Goal: Transaction & Acquisition: Purchase product/service

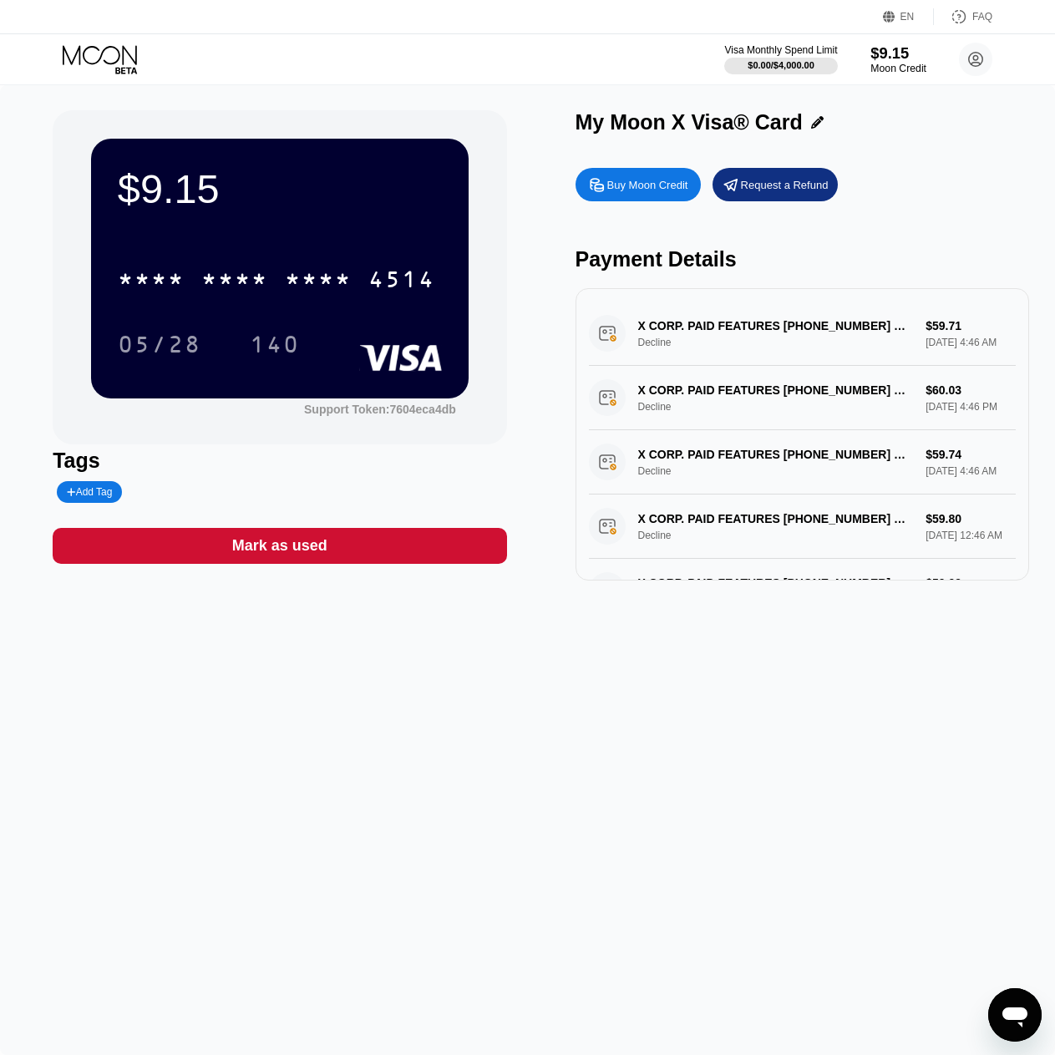
click at [877, 54] on div "$9.15" at bounding box center [899, 53] width 56 height 18
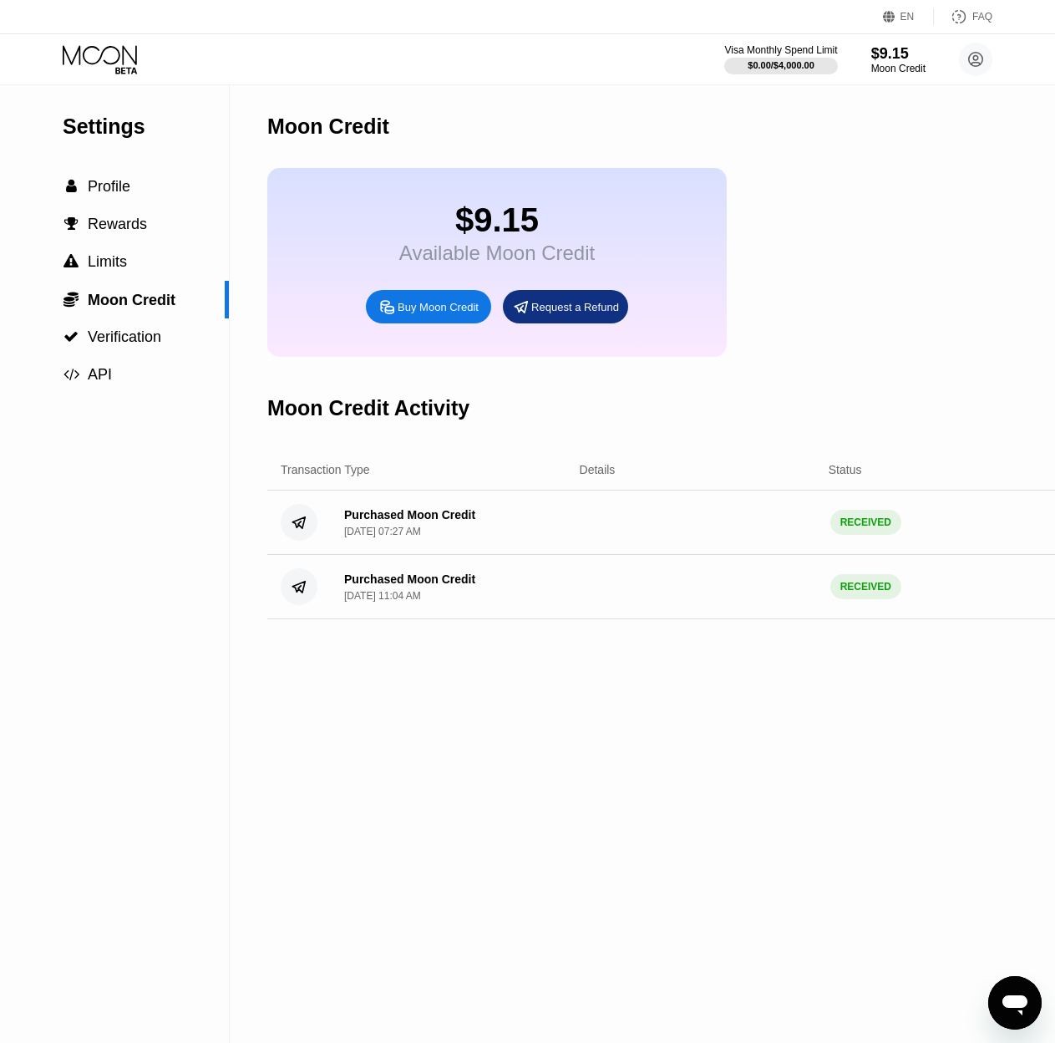
click at [433, 314] on div "Buy Moon Credit" at bounding box center [438, 307] width 81 height 14
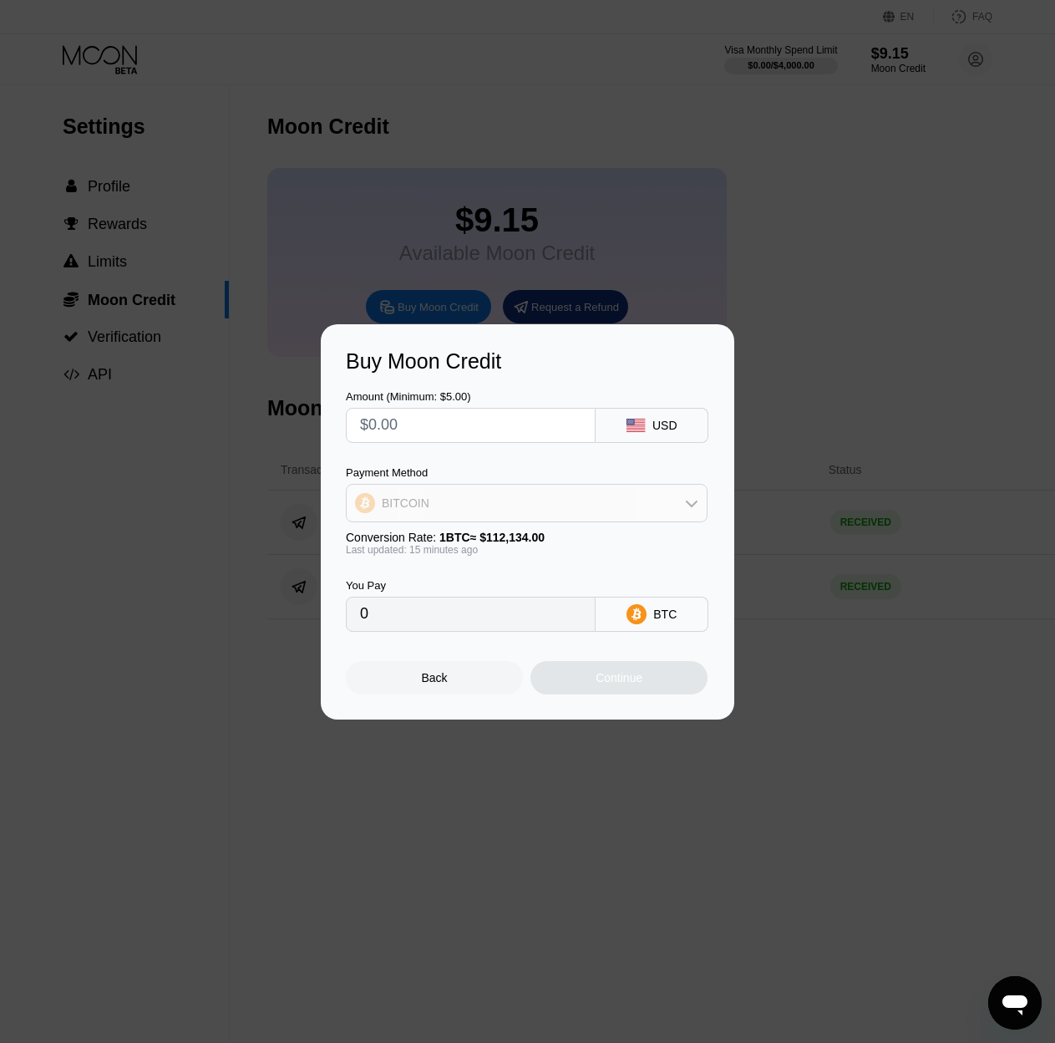
click at [669, 511] on div "BITCOIN" at bounding box center [527, 502] width 360 height 33
click at [501, 583] on div "USDT on TRON" at bounding box center [536, 585] width 315 height 13
type input "0.00"
click at [636, 288] on div at bounding box center [534, 527] width 1068 height 1055
click at [440, 673] on div "Back" at bounding box center [434, 677] width 177 height 33
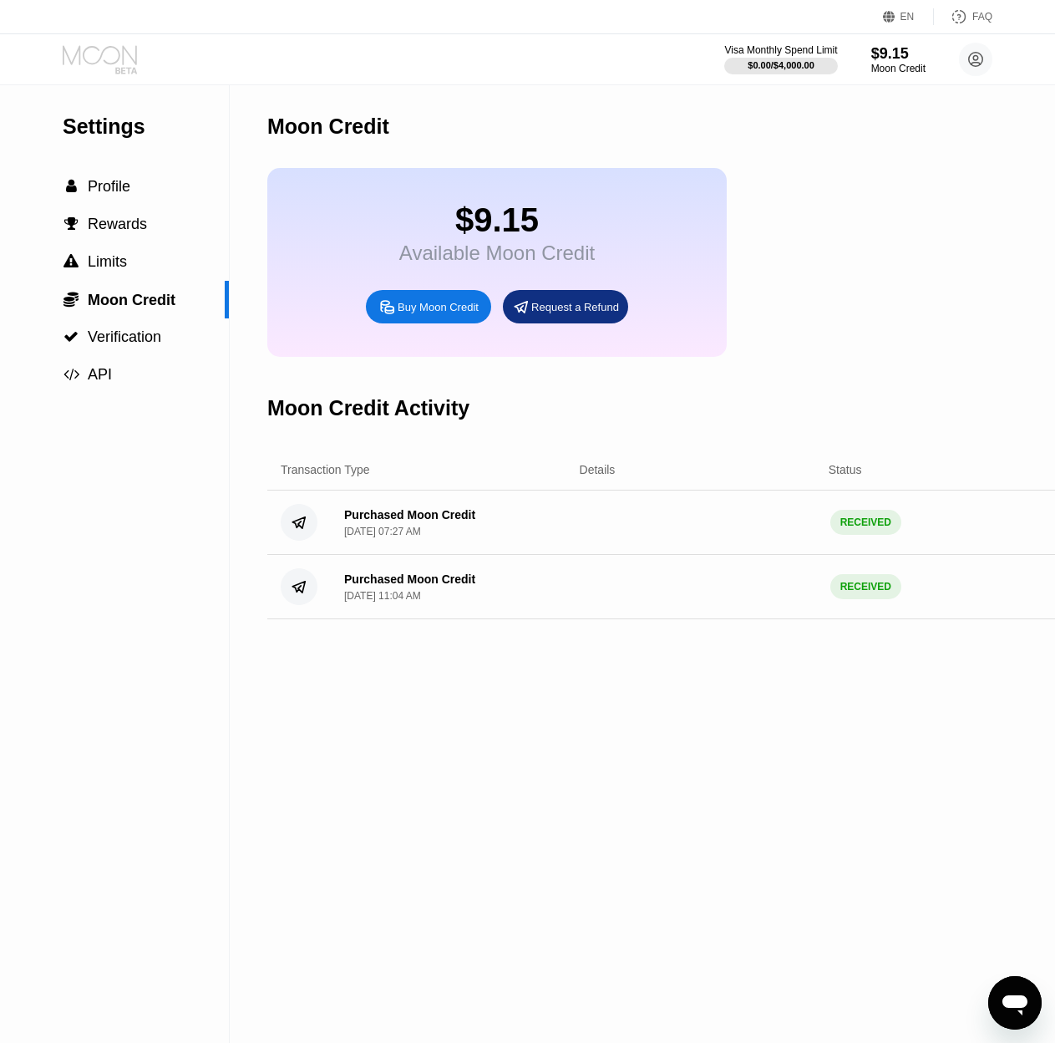
click at [117, 45] on icon at bounding box center [102, 59] width 78 height 29
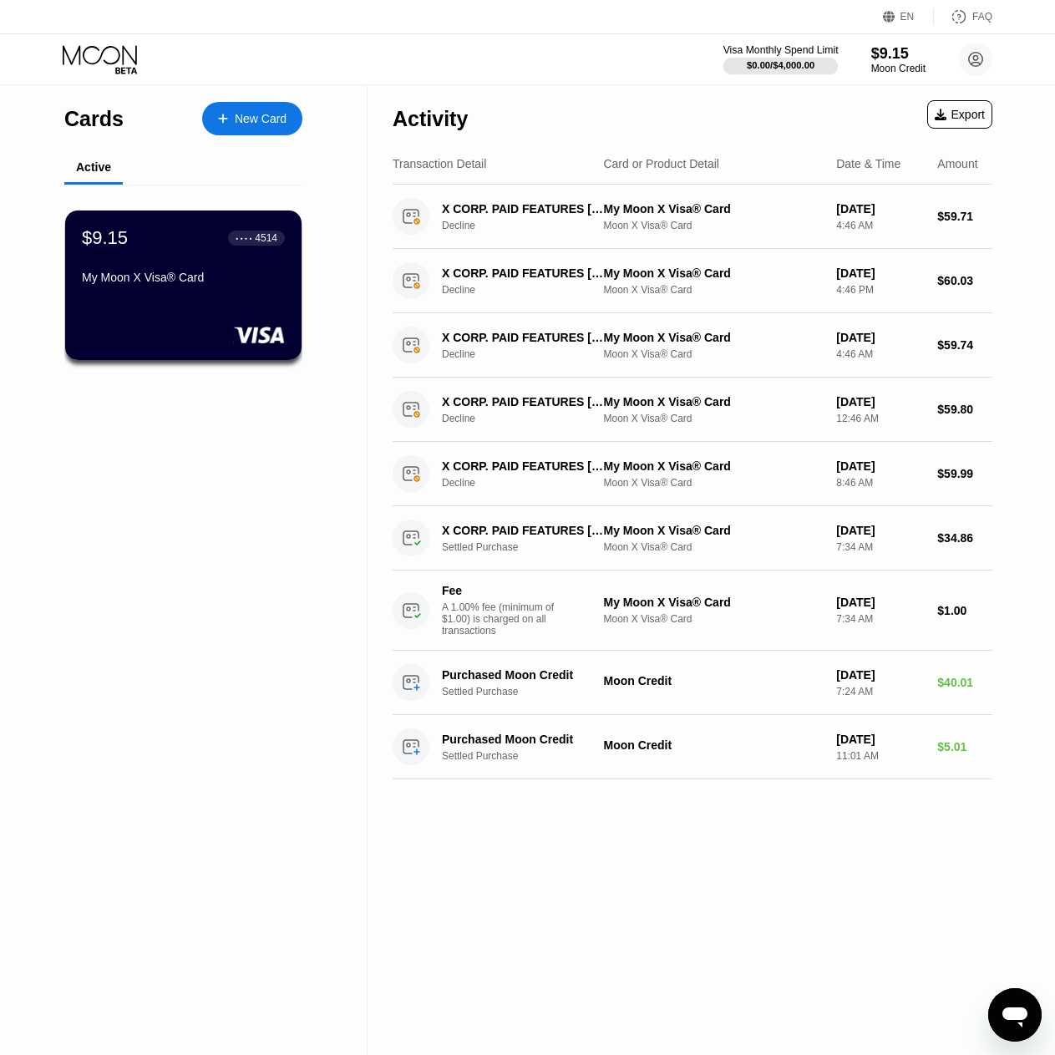
click at [777, 69] on div "$0.00 / $4,000.00" at bounding box center [781, 65] width 68 height 10
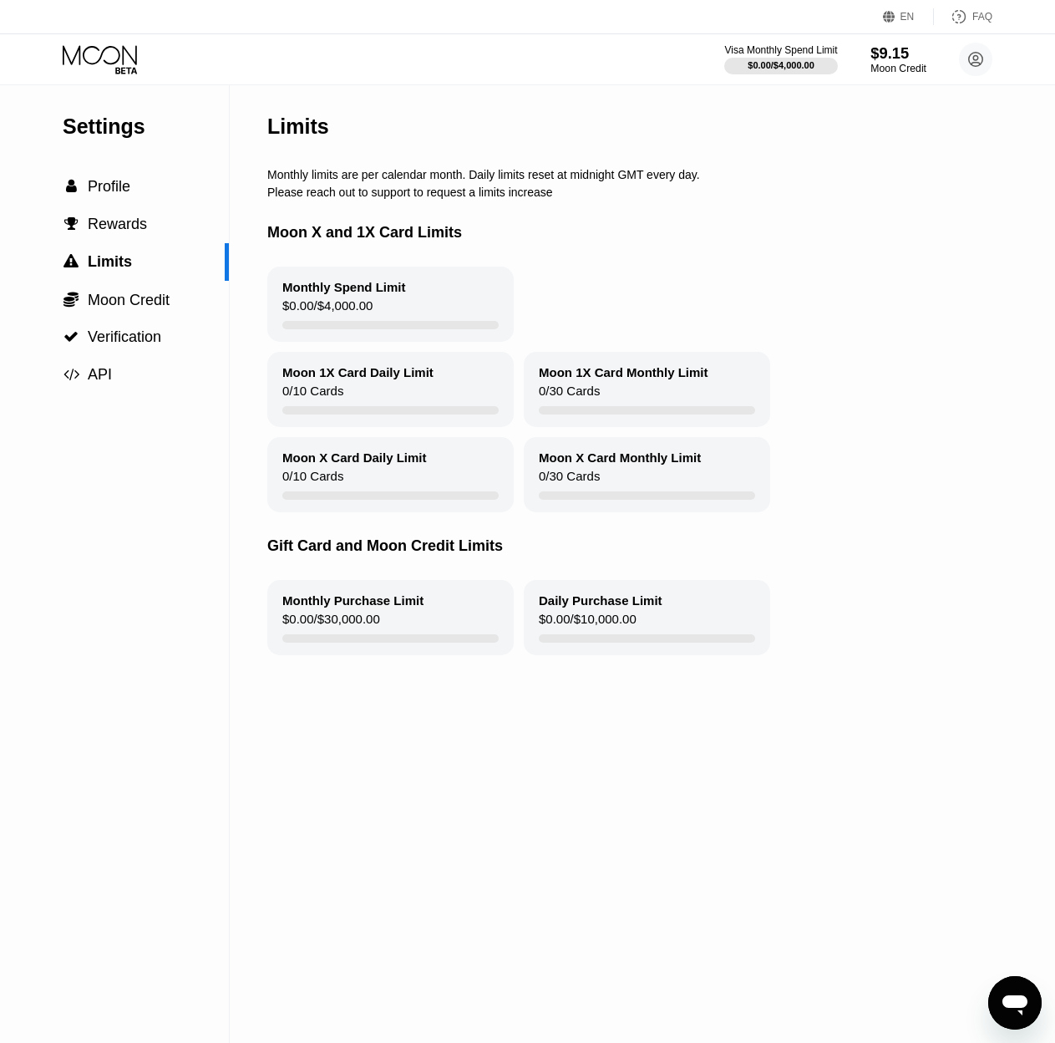
click at [892, 58] on div "$9.15" at bounding box center [899, 53] width 56 height 18
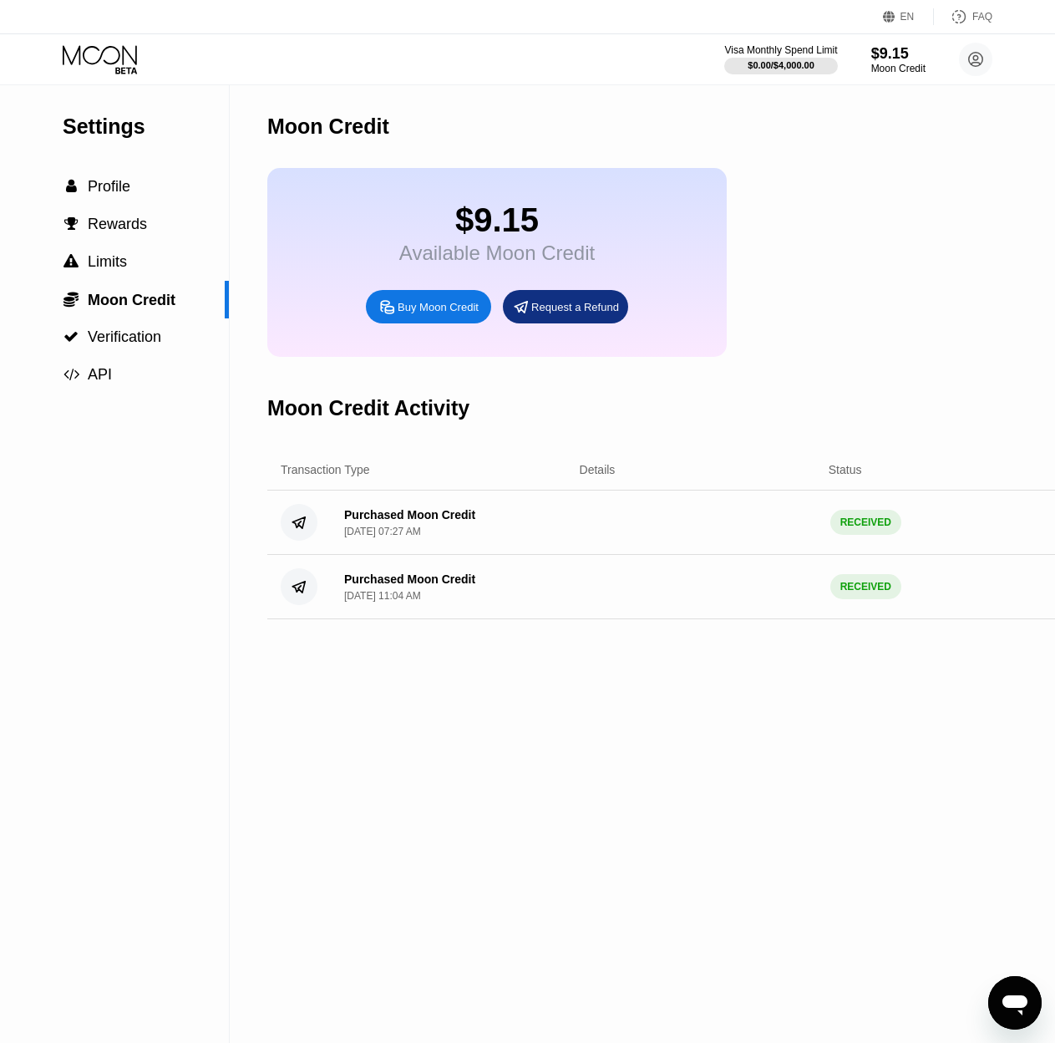
click at [442, 314] on div "Buy Moon Credit" at bounding box center [438, 307] width 81 height 14
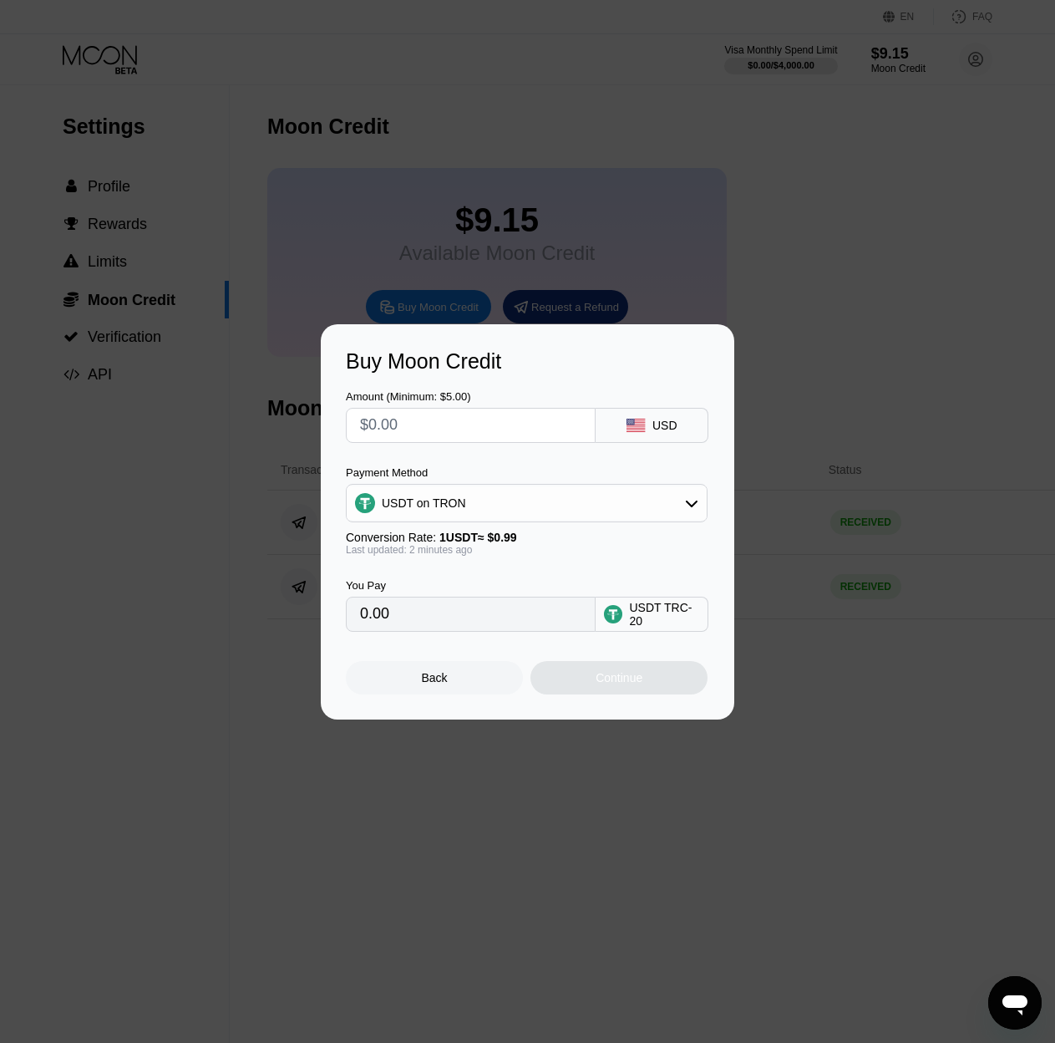
click at [502, 631] on input "0.00" at bounding box center [470, 613] width 221 height 33
click at [505, 631] on input "0.00" at bounding box center [470, 613] width 221 height 33
click at [500, 624] on input "0.00" at bounding box center [470, 613] width 221 height 33
click at [438, 622] on input "0.00" at bounding box center [470, 613] width 221 height 33
click at [488, 624] on input "0.00" at bounding box center [470, 613] width 221 height 33
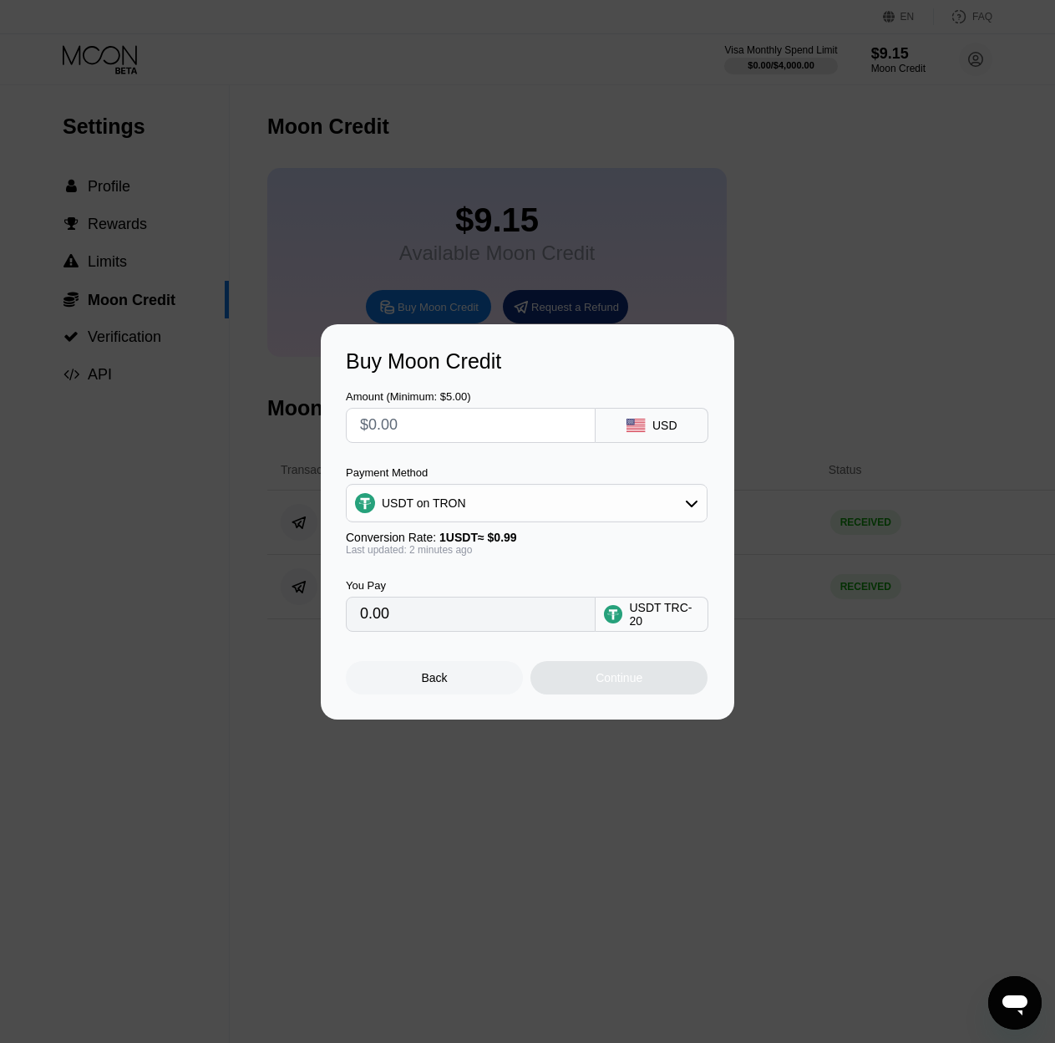
click at [437, 421] on input "text" at bounding box center [470, 425] width 221 height 33
type input "$5"
type input "5.05"
type input "$53"
type input "53.54"
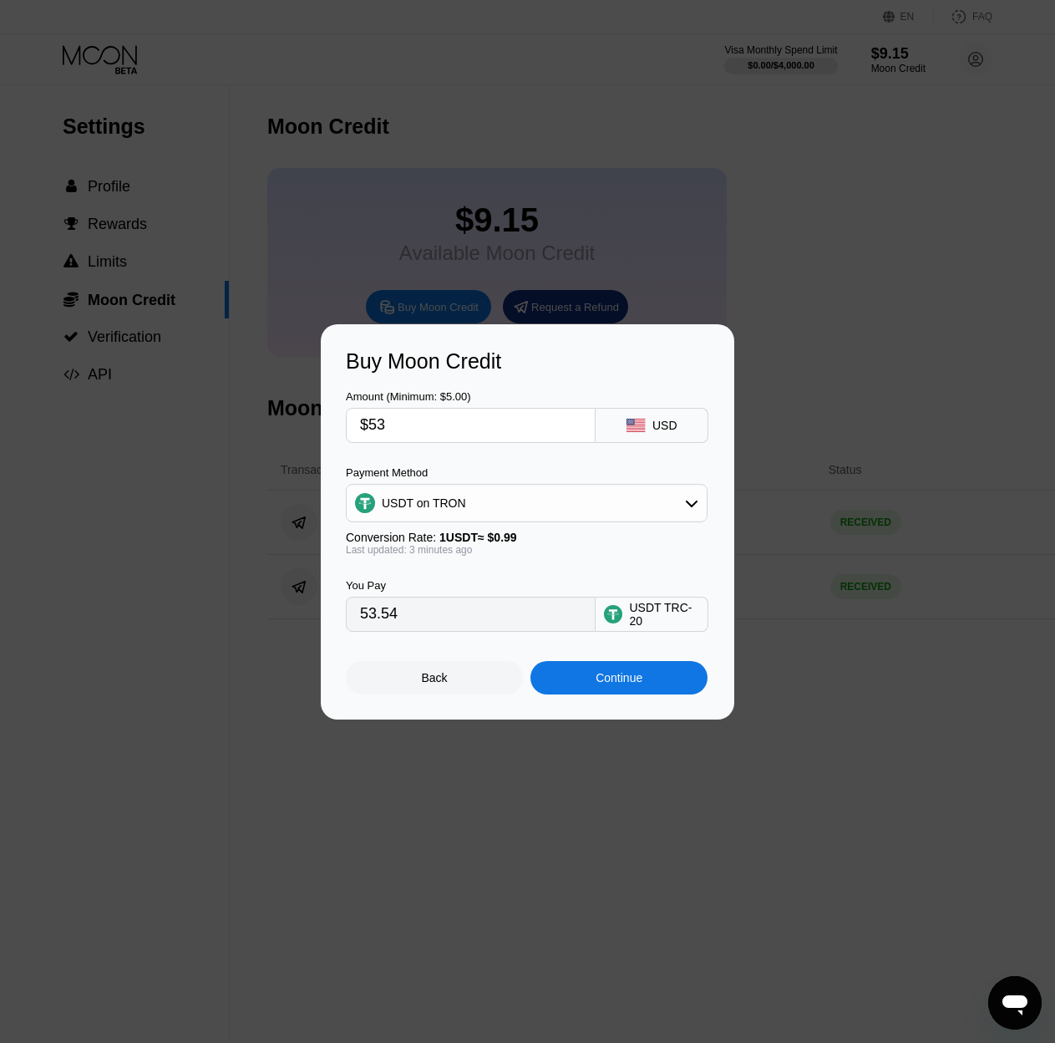
type input "$53"
drag, startPoint x: 430, startPoint y: 619, endPoint x: 338, endPoint y: 621, distance: 91.9
click at [338, 621] on div "Buy Moon Credit Amount (Minimum: $5.00) $53 USD Payment Method USDT on TRON Con…" at bounding box center [528, 521] width 414 height 395
click at [610, 684] on div "Continue" at bounding box center [619, 677] width 47 height 13
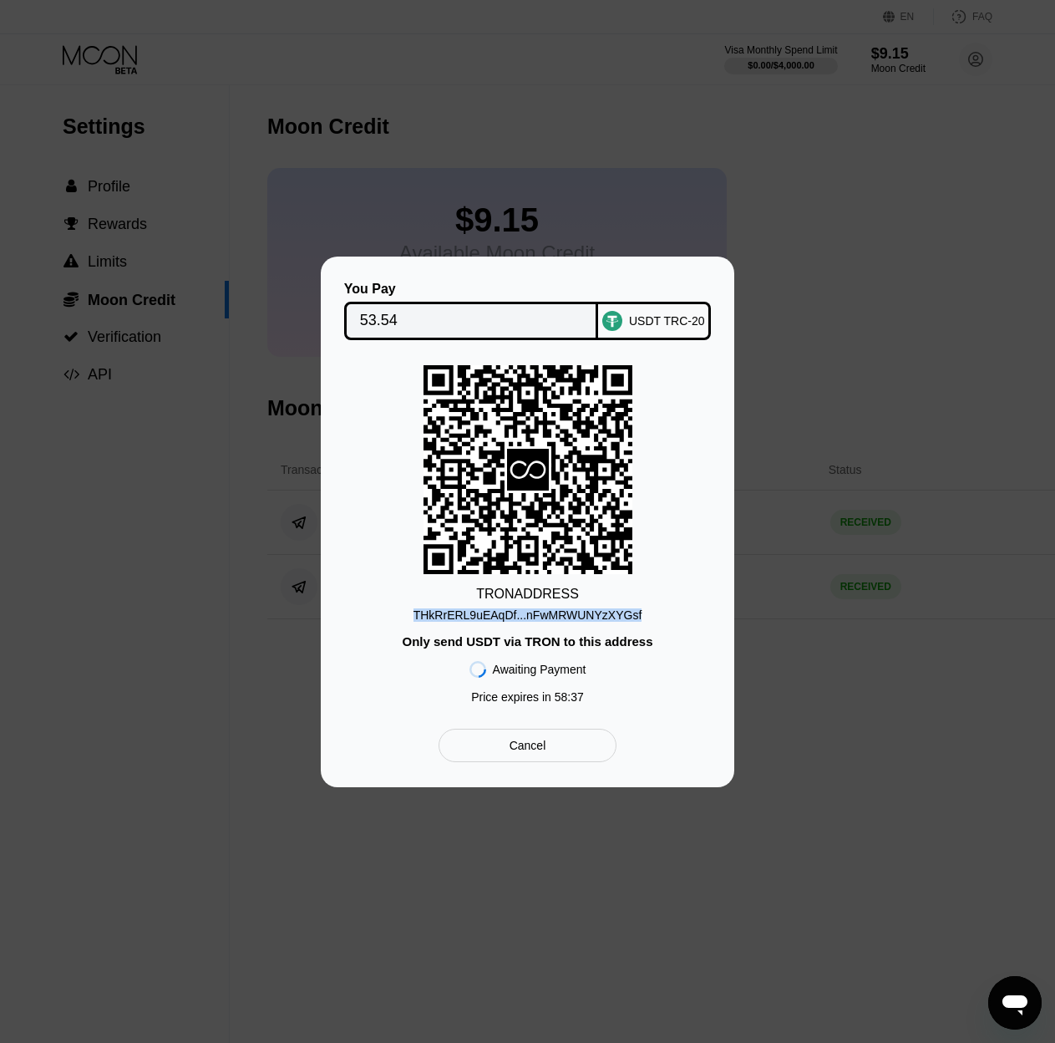
drag, startPoint x: 634, startPoint y: 612, endPoint x: 419, endPoint y: 614, distance: 215.6
click at [419, 614] on div "TRON ADDRESS THkRrERL9uEAqDf...nFwMRWUNYzXYGsf Only send USDT via TRON to this …" at bounding box center [527, 538] width 363 height 347
copy div "THkRrERL9uEAqDf...nFwMRWUNYzXYGsf"
click at [605, 616] on div "THkRrERL9uEAqDf...nFwMRWUNYzXYGsf" at bounding box center [528, 614] width 229 height 13
click at [891, 198] on div at bounding box center [534, 527] width 1068 height 1055
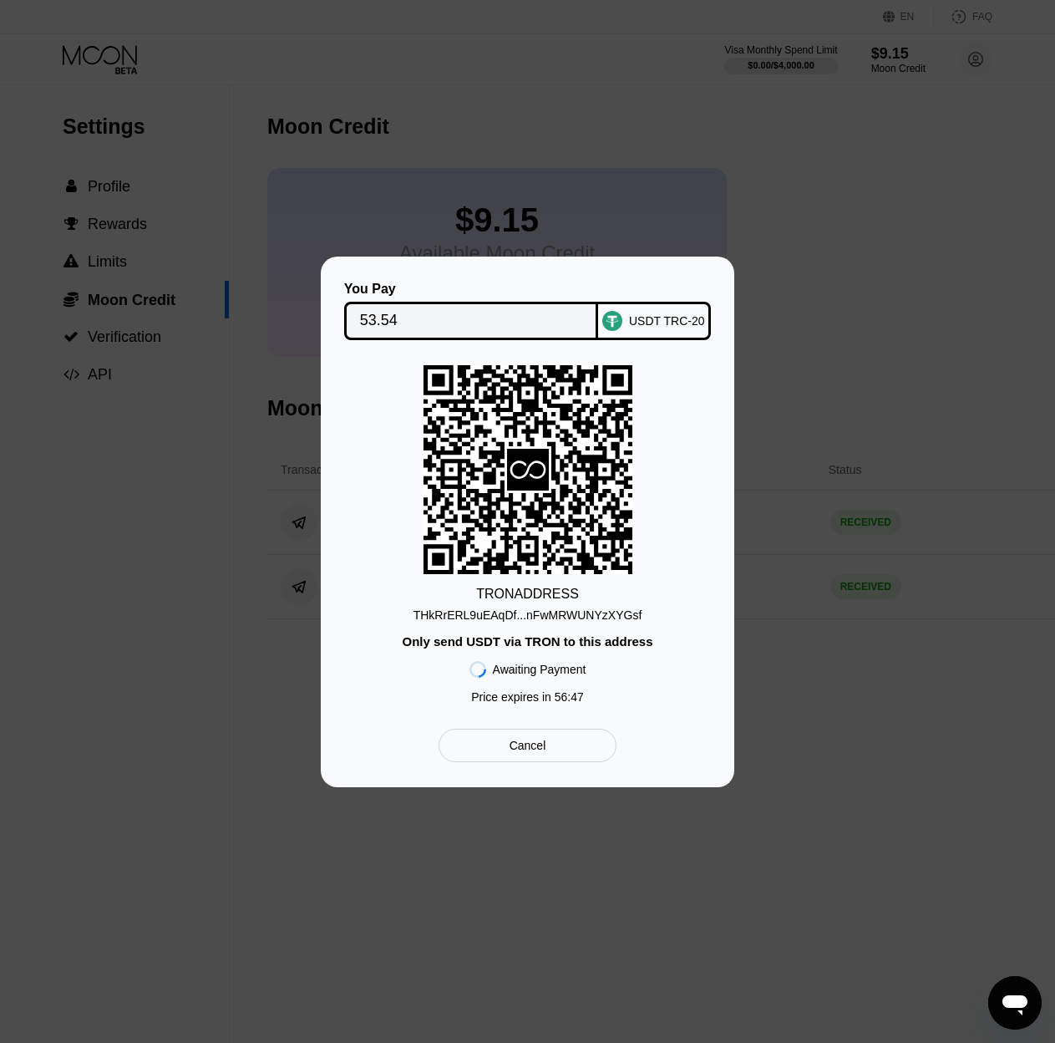
click at [745, 195] on div at bounding box center [534, 527] width 1068 height 1055
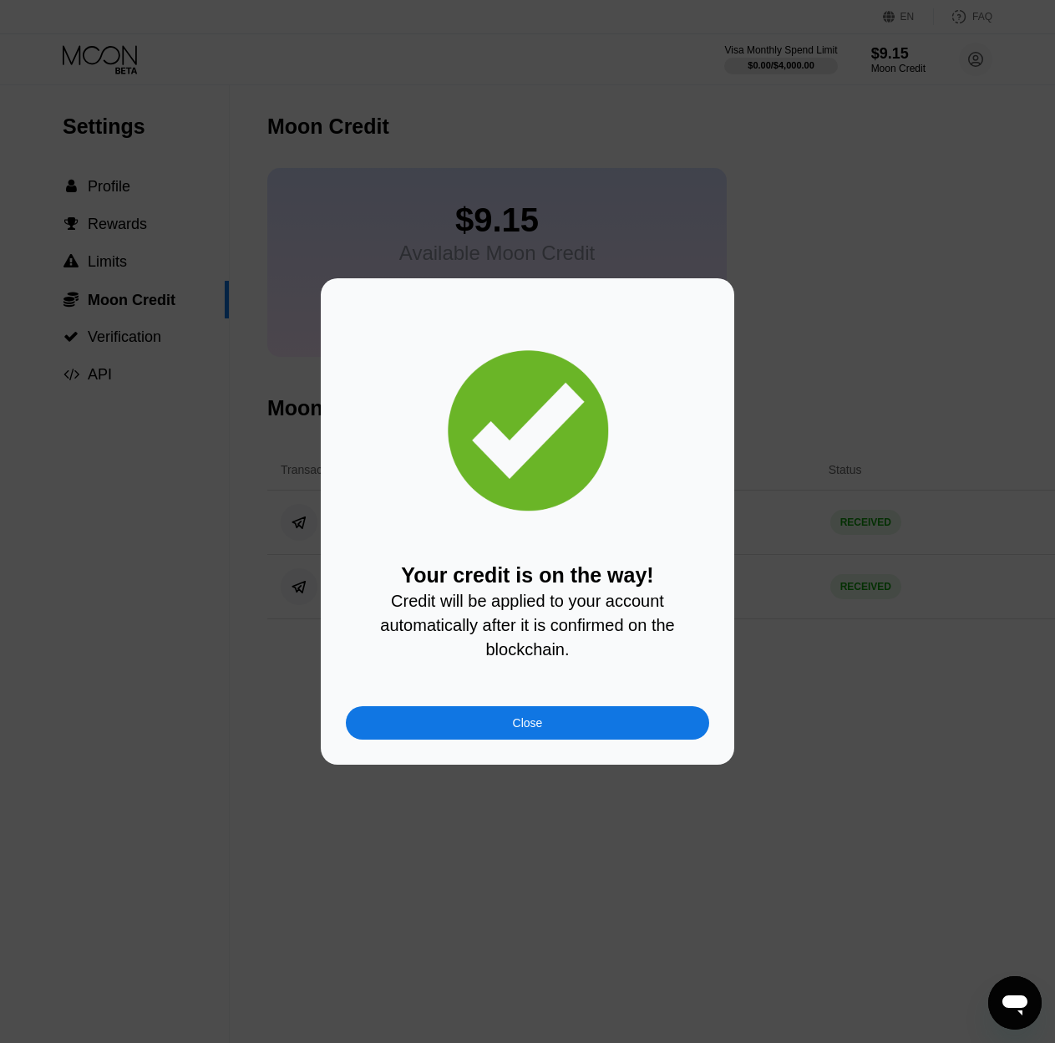
click at [567, 727] on div "Close" at bounding box center [527, 722] width 363 height 33
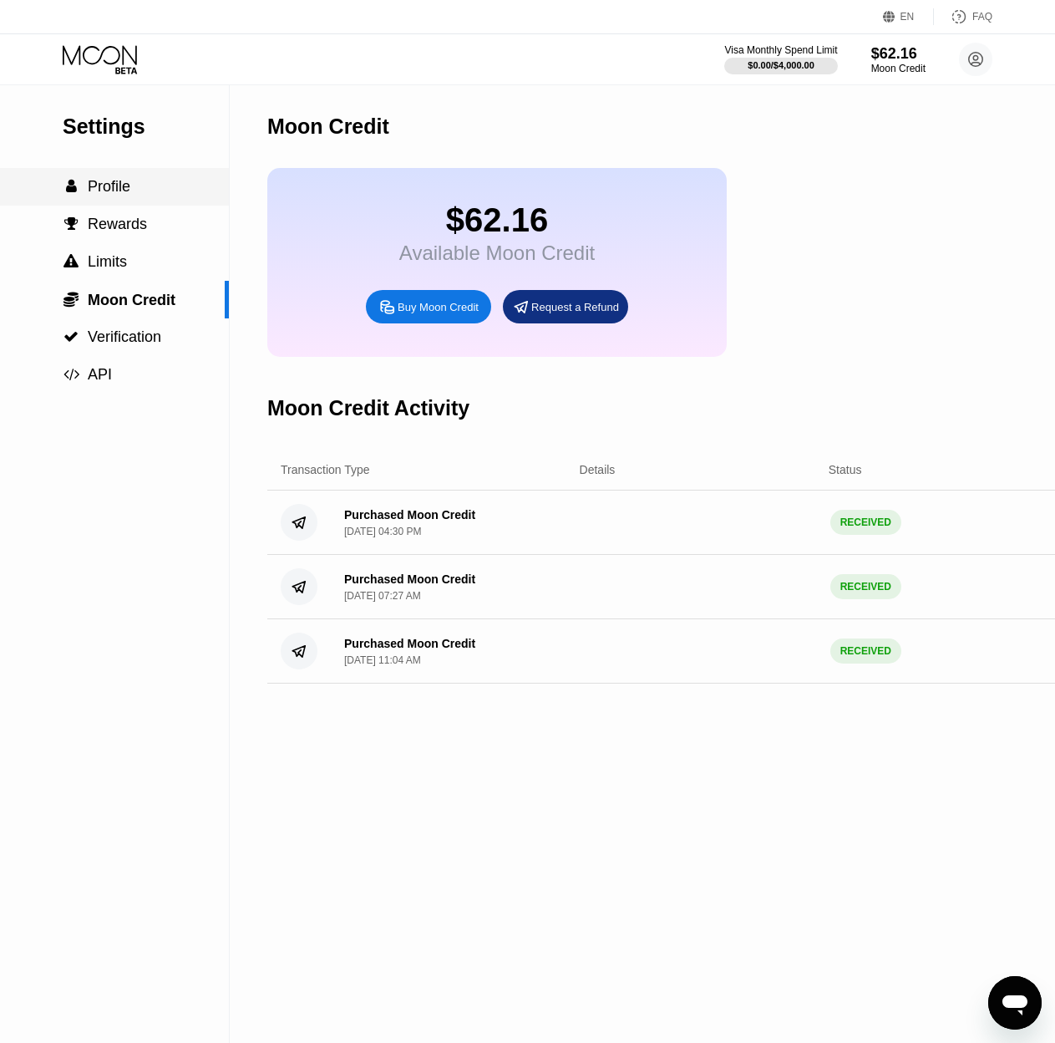
click at [114, 186] on span "Profile" at bounding box center [109, 186] width 43 height 17
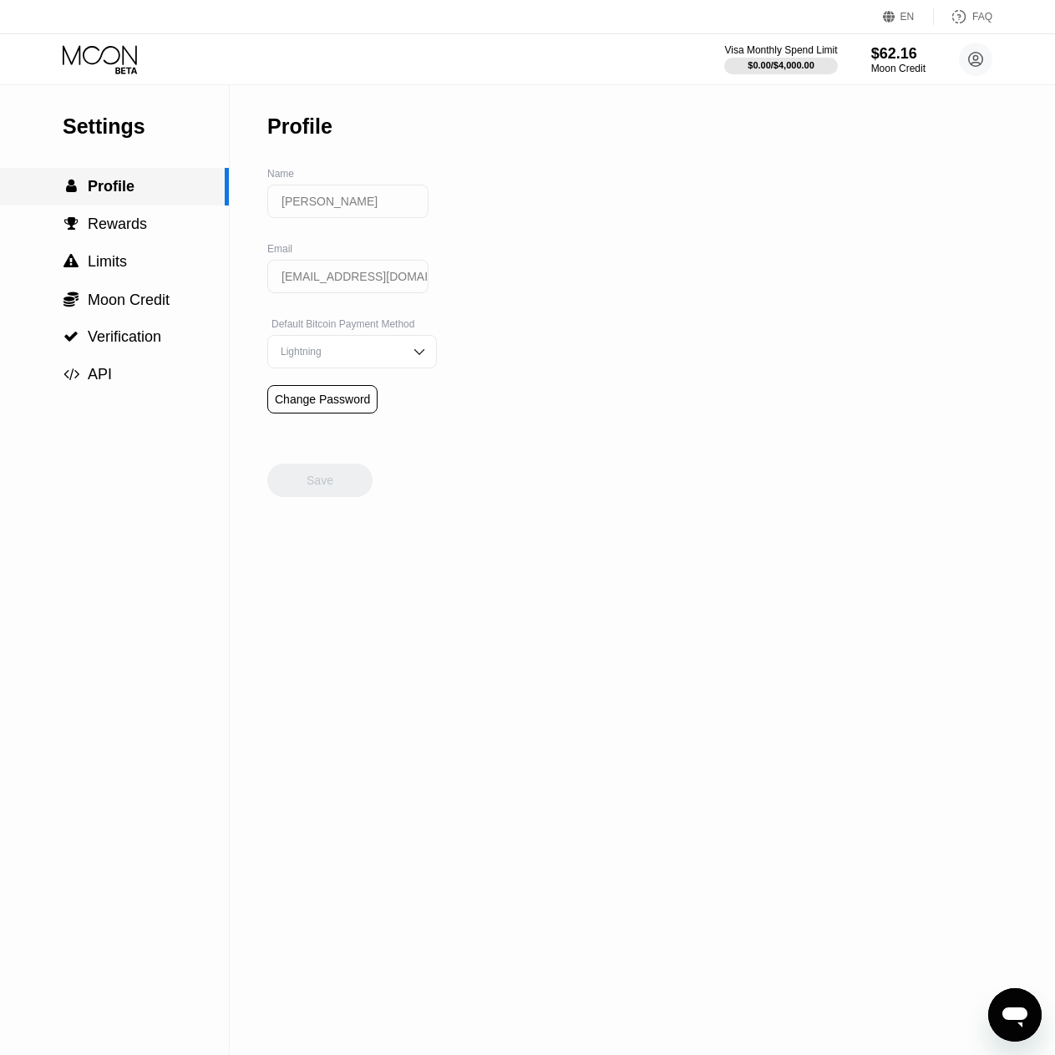
click at [126, 189] on span "Profile" at bounding box center [111, 186] width 47 height 17
click at [108, 130] on div "Settings" at bounding box center [146, 126] width 166 height 24
click at [894, 66] on div "Moon Credit" at bounding box center [899, 69] width 56 height 12
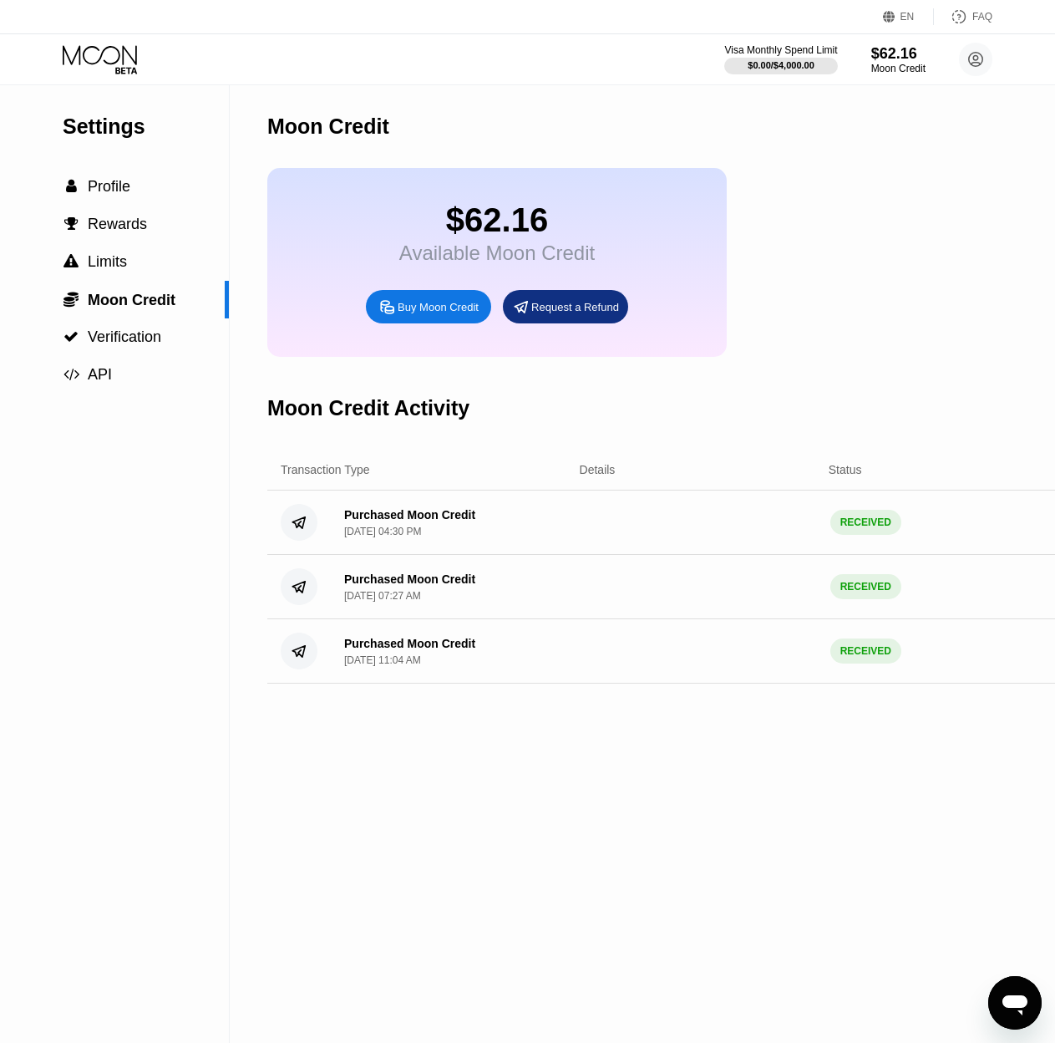
click at [119, 131] on div "Settings" at bounding box center [146, 126] width 166 height 24
click at [426, 233] on div "$62.16" at bounding box center [497, 220] width 196 height 38
click at [349, 135] on div "Moon Credit" at bounding box center [328, 126] width 122 height 24
click at [197, 271] on div " Limits" at bounding box center [114, 262] width 229 height 18
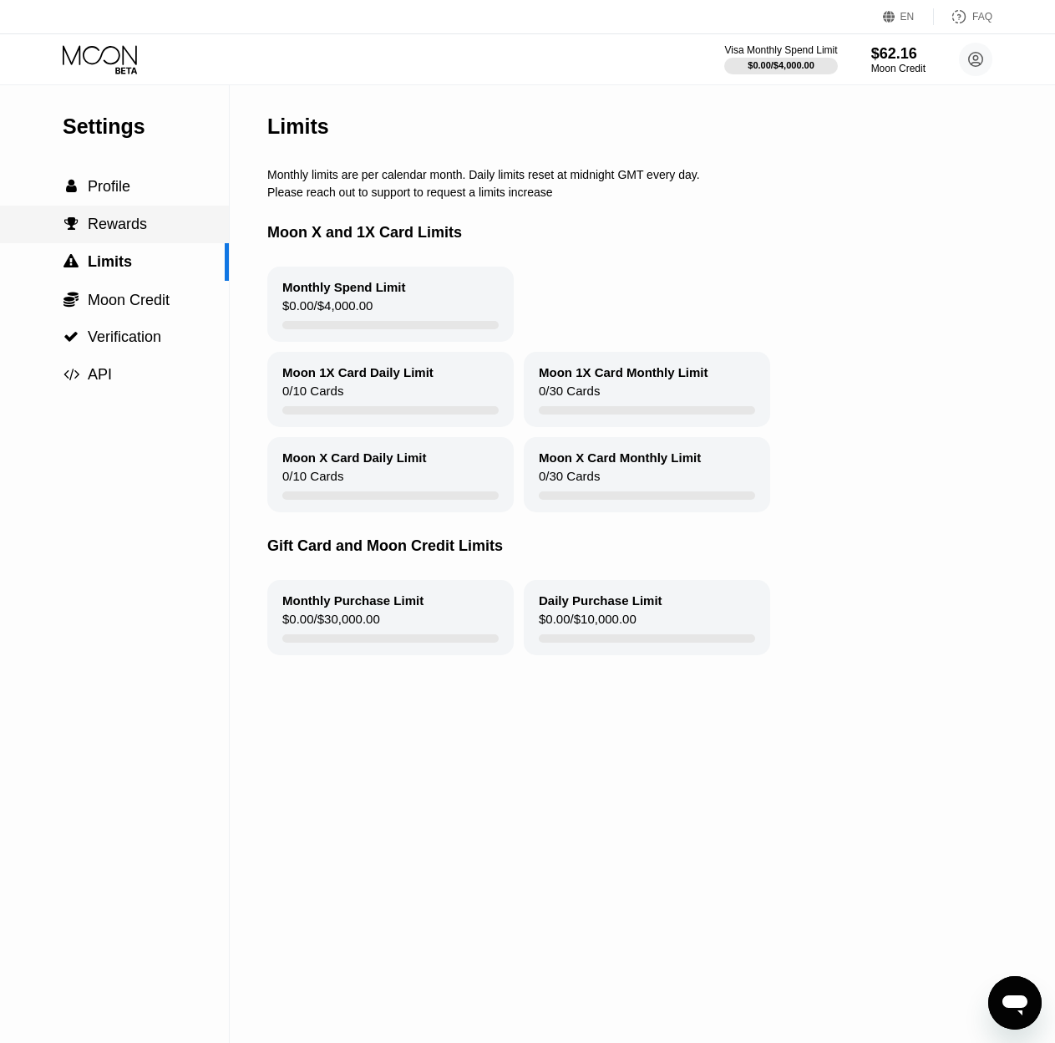
click at [187, 233] on div " Rewards" at bounding box center [114, 225] width 229 height 18
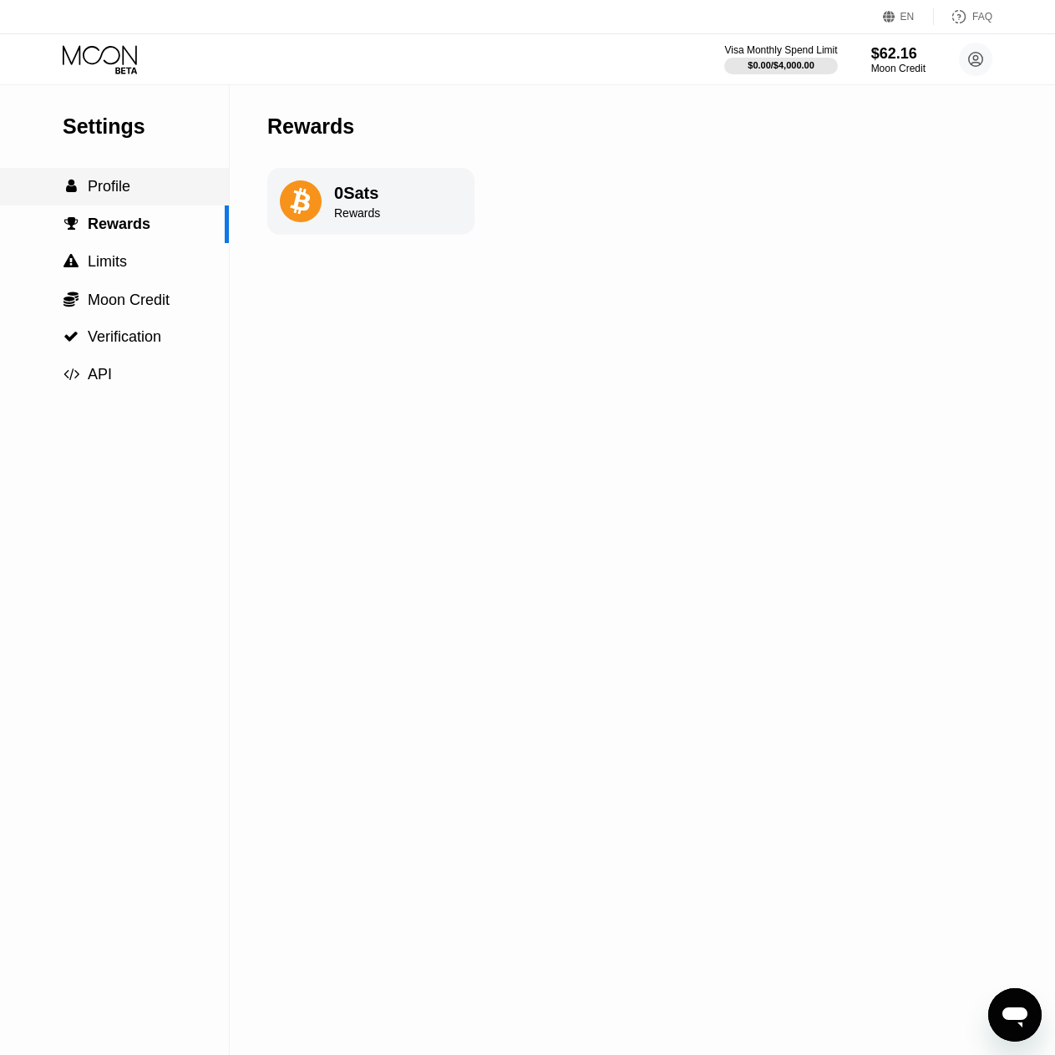
click at [178, 181] on div " Profile" at bounding box center [114, 187] width 229 height 18
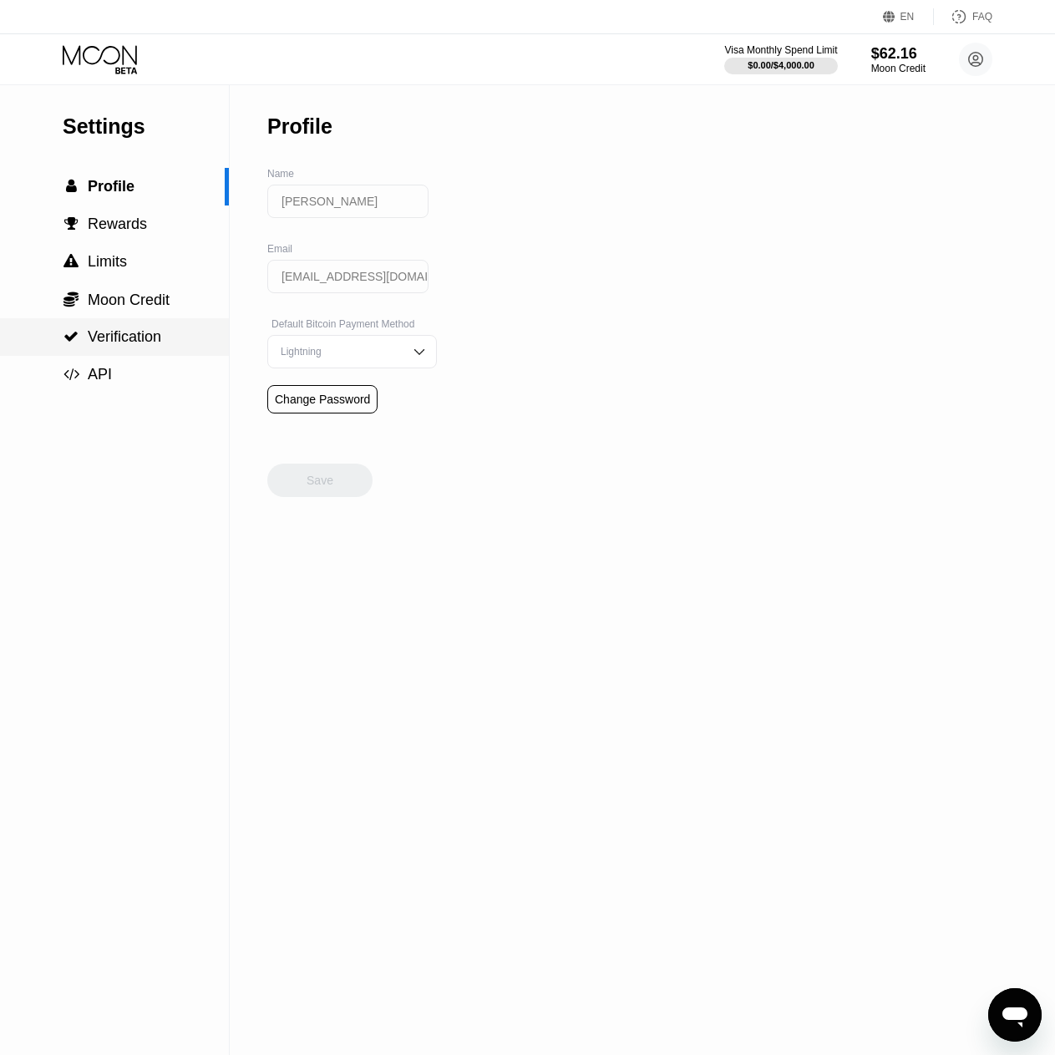
click at [157, 343] on span "Verification" at bounding box center [125, 336] width 74 height 17
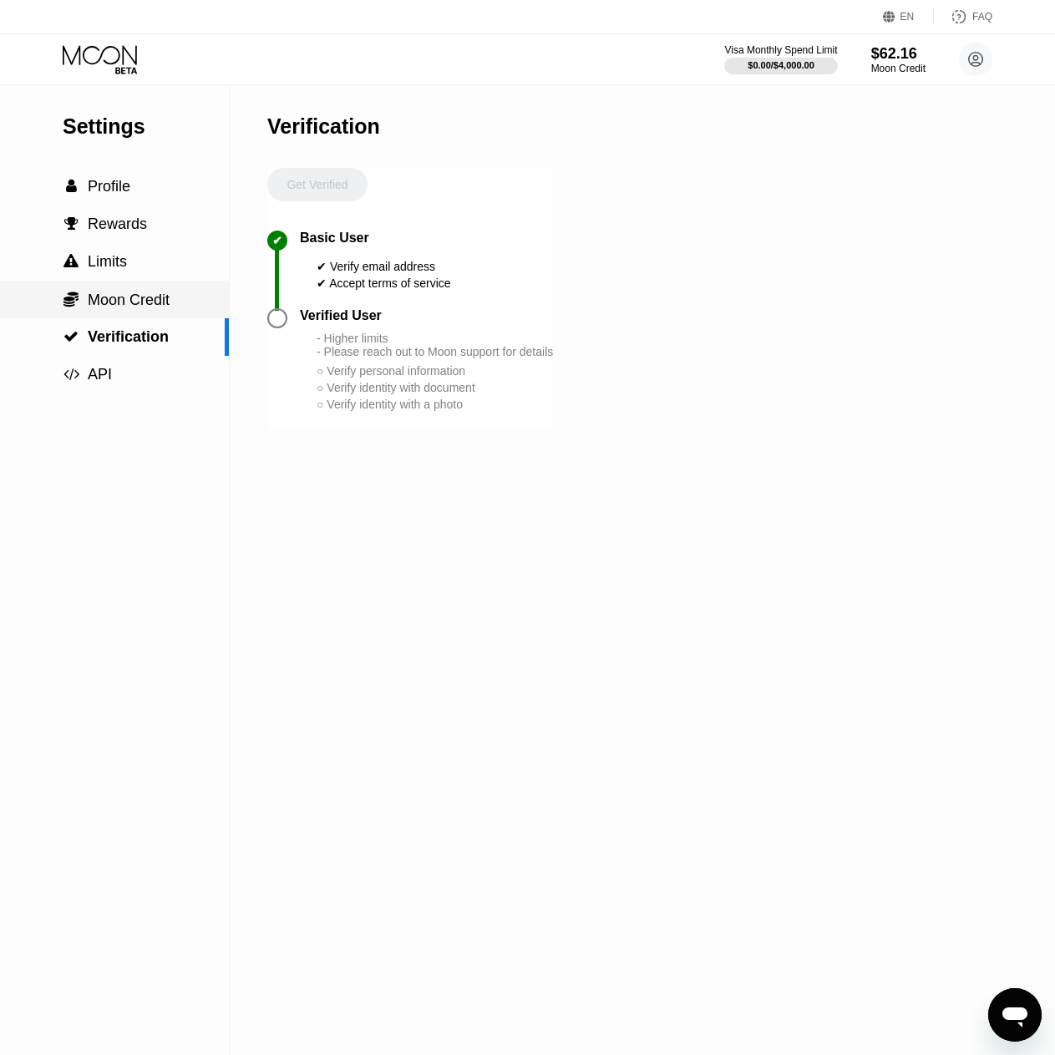
click at [156, 298] on span "Moon Credit" at bounding box center [129, 300] width 82 height 17
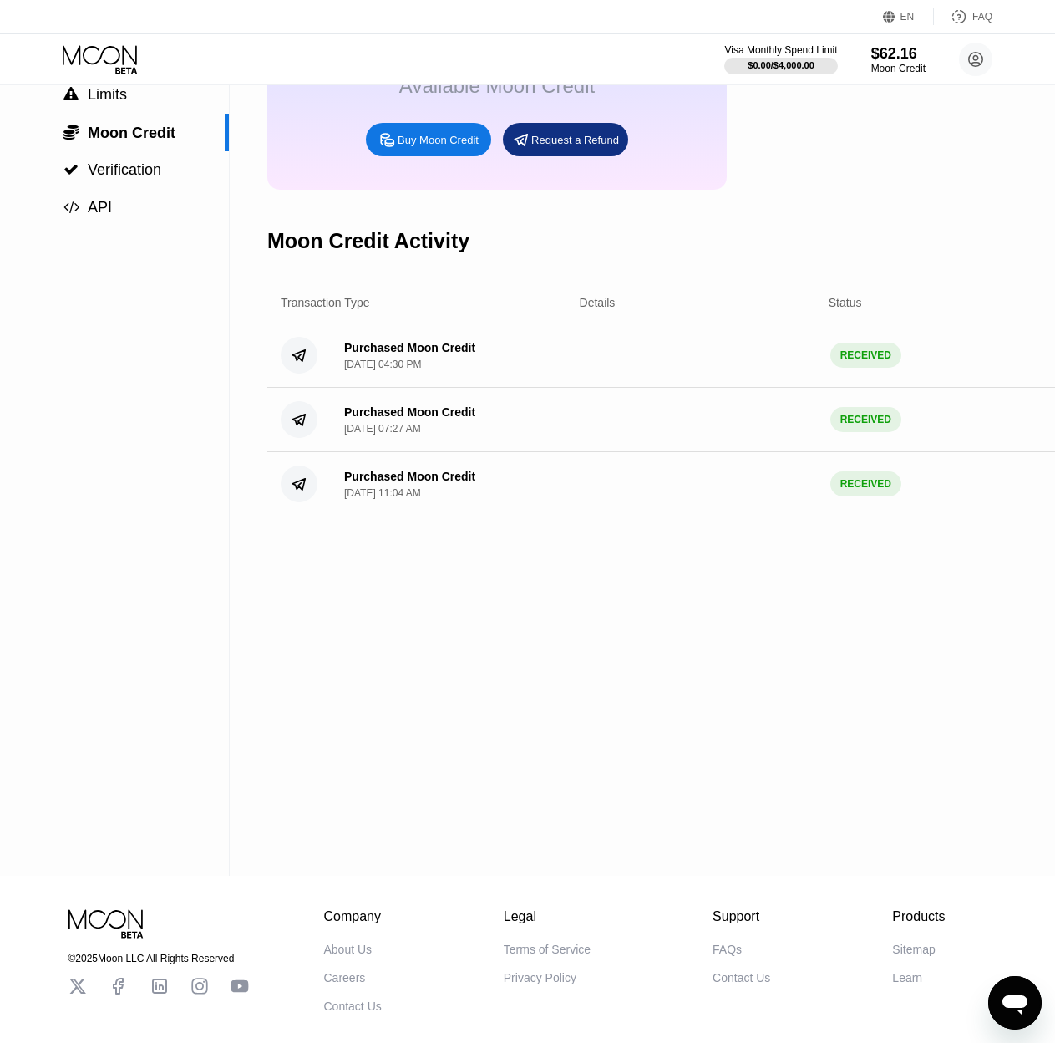
click at [903, 215] on div "Moon Credit Activity" at bounding box center [703, 241] width 873 height 83
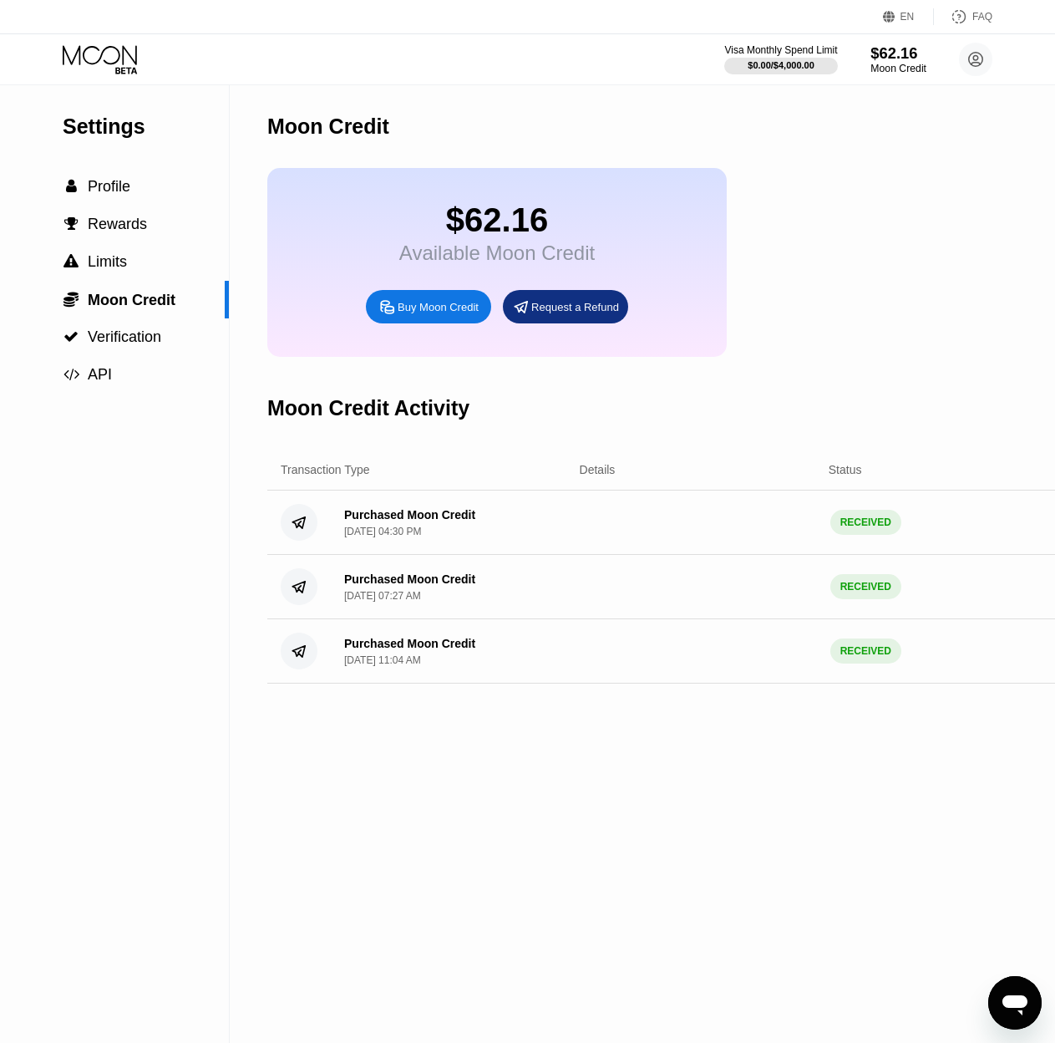
click at [888, 44] on div "$62.16" at bounding box center [899, 53] width 56 height 18
click at [130, 130] on div "Settings" at bounding box center [146, 126] width 166 height 24
click at [302, 123] on div "Moon Credit" at bounding box center [328, 126] width 122 height 24
drag, startPoint x: 338, startPoint y: 130, endPoint x: 386, endPoint y: 140, distance: 48.7
click at [348, 133] on div "Moon Credit" at bounding box center [328, 126] width 122 height 24
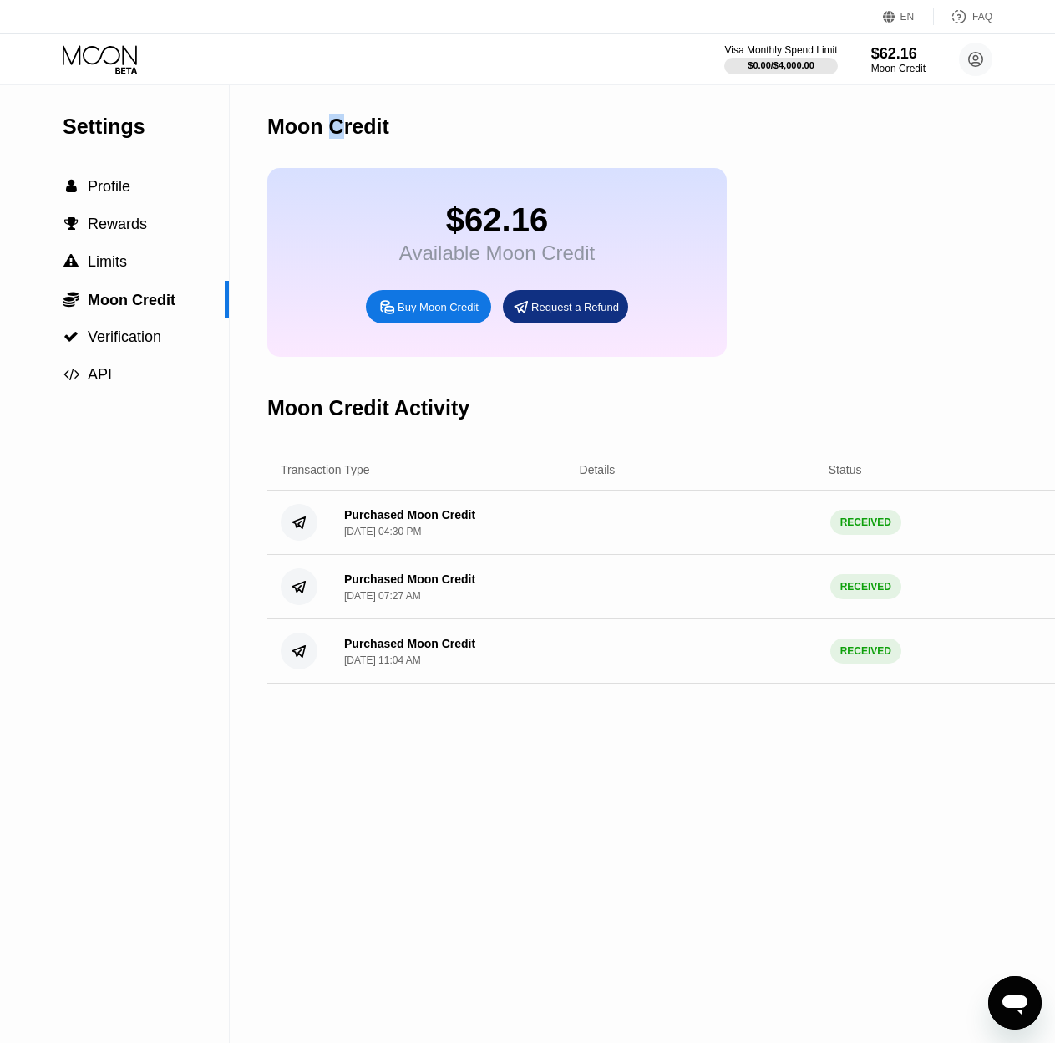
click at [495, 413] on div "Moon Credit Activity" at bounding box center [703, 408] width 873 height 83
click at [933, 157] on div "Moon Credit" at bounding box center [703, 126] width 873 height 83
click at [980, 66] on circle at bounding box center [975, 59] width 33 height 33
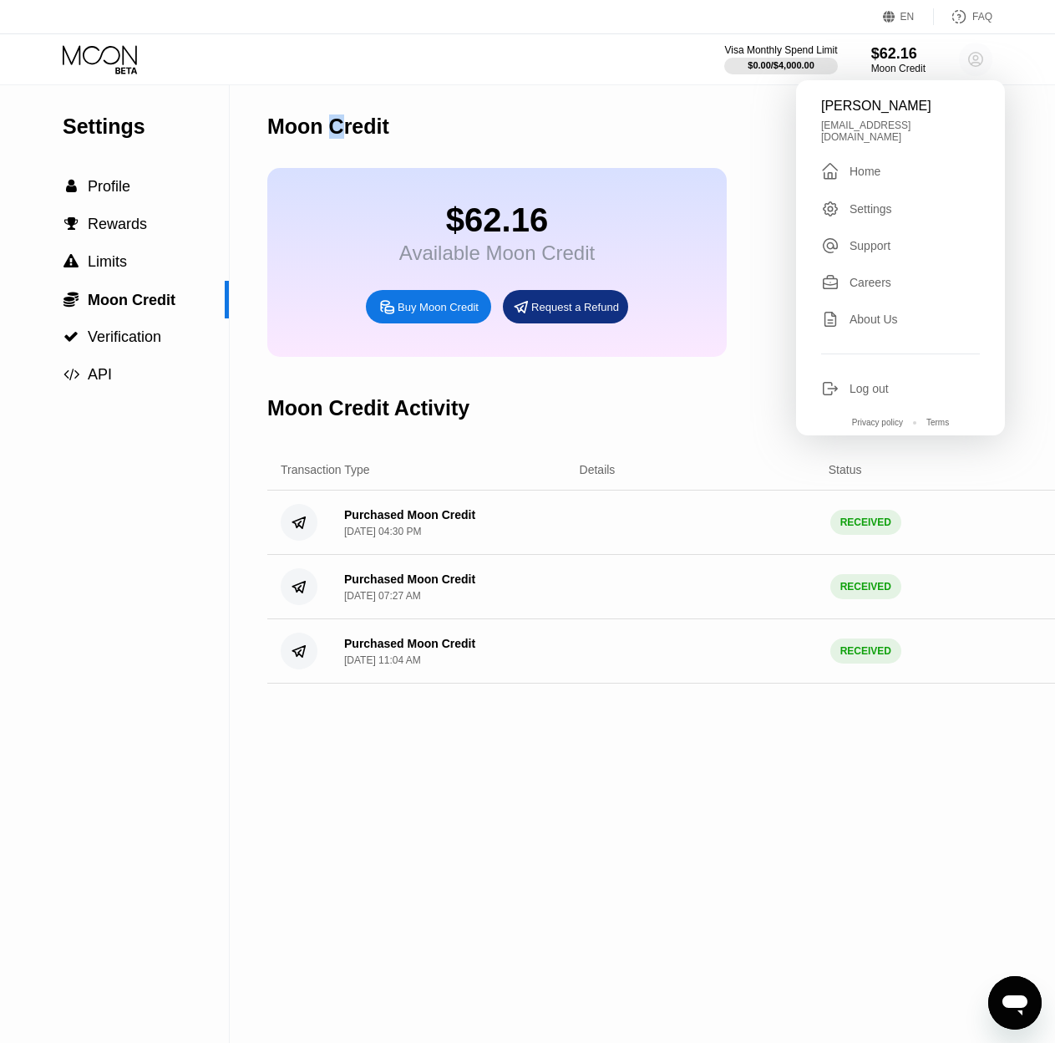
click at [980, 66] on circle at bounding box center [975, 59] width 33 height 33
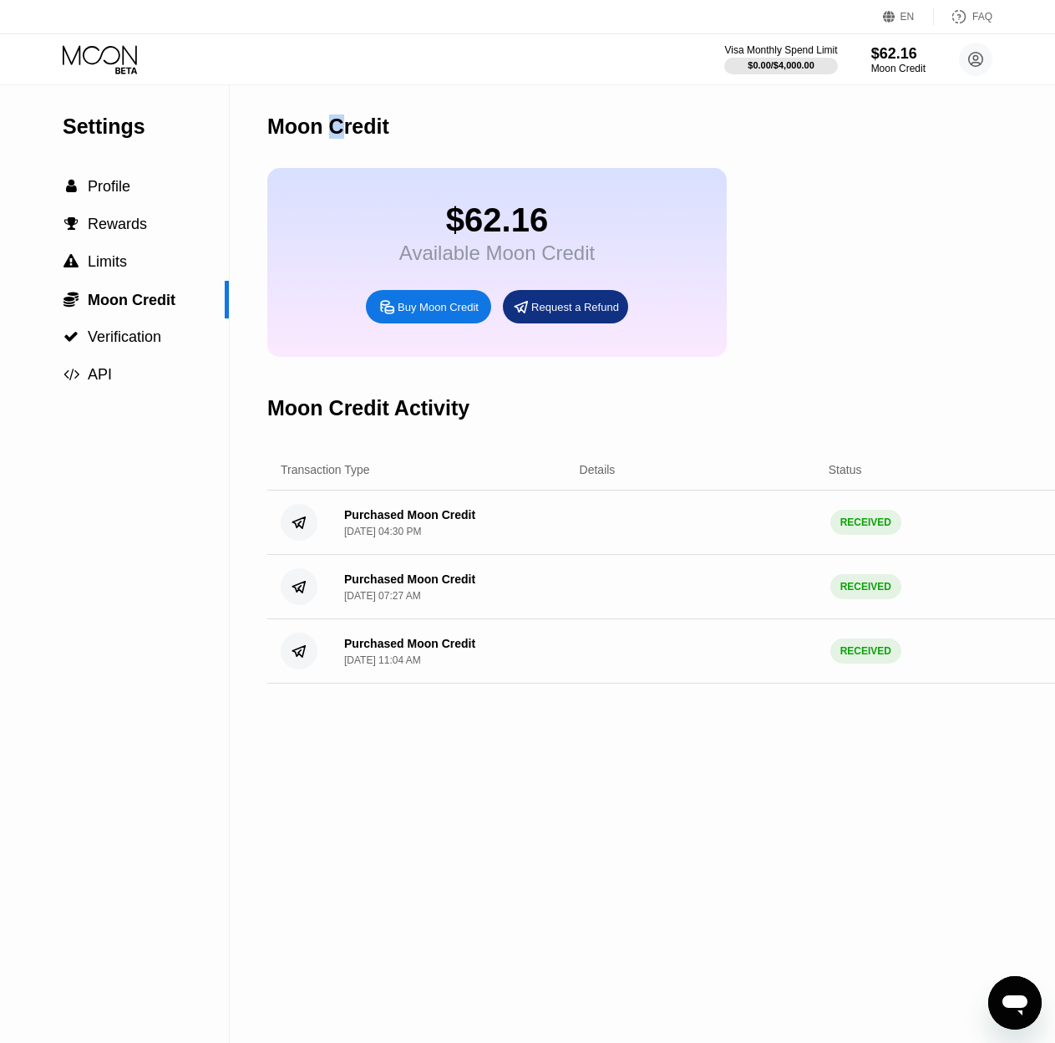
click at [964, 55] on circle at bounding box center [975, 59] width 33 height 33
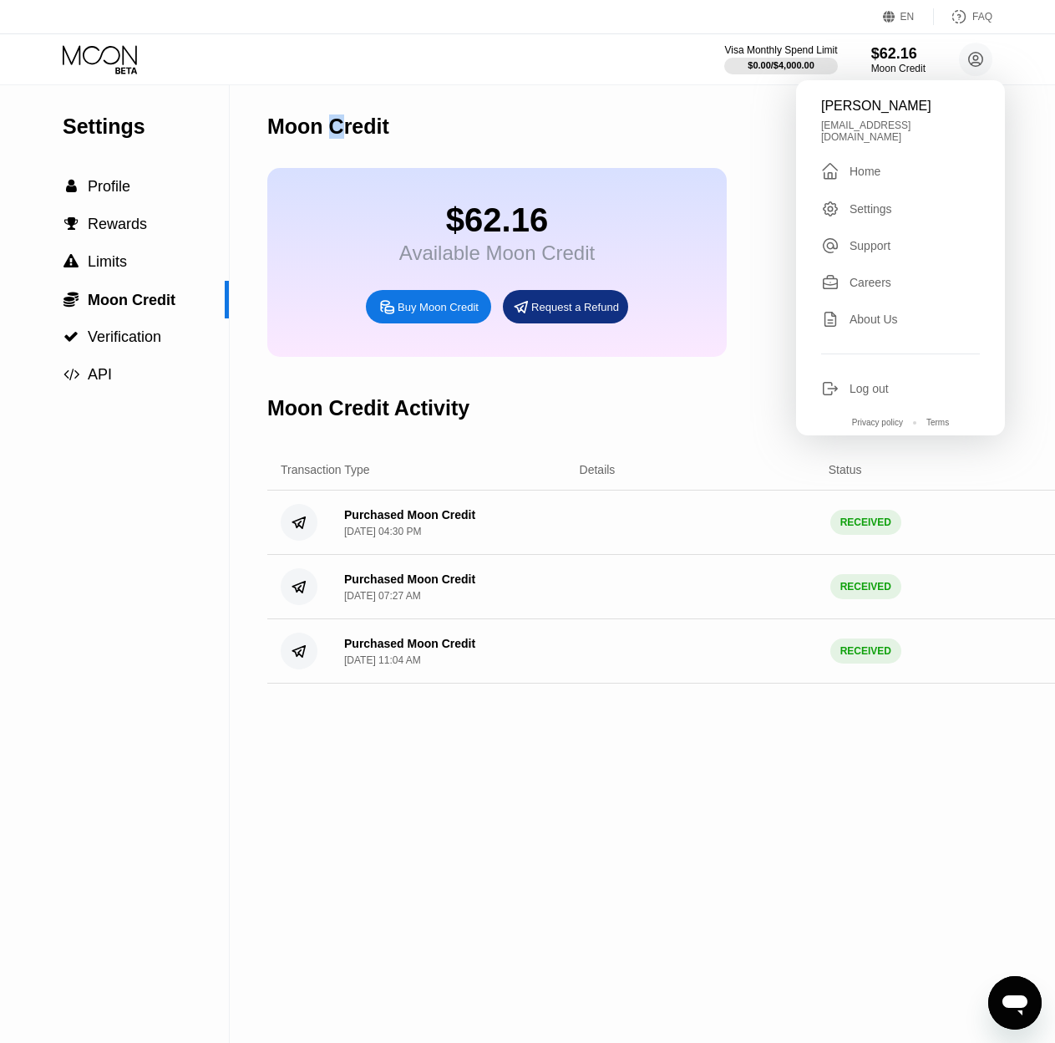
click at [884, 167] on div " Home" at bounding box center [900, 171] width 159 height 20
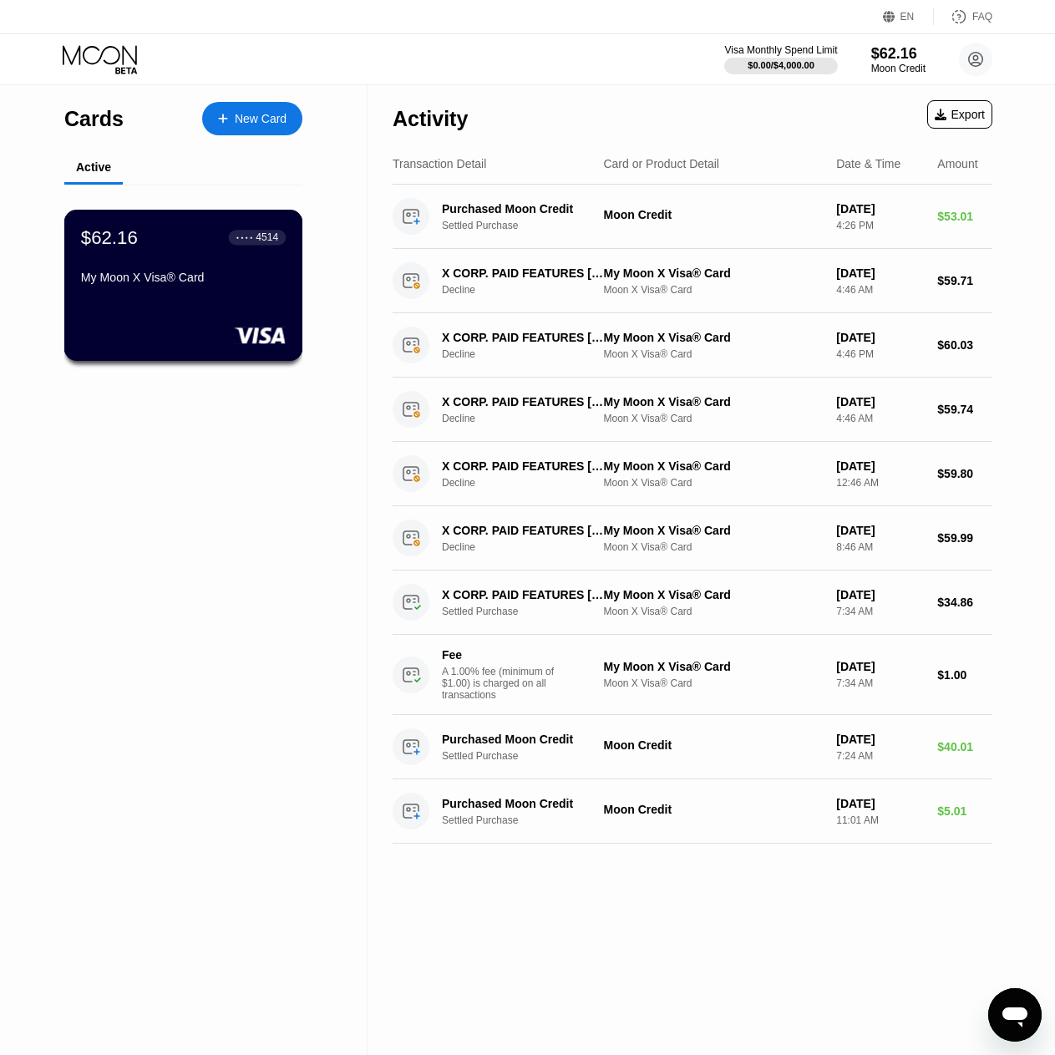
click at [188, 280] on div "My Moon X Visa® Card" at bounding box center [183, 277] width 205 height 13
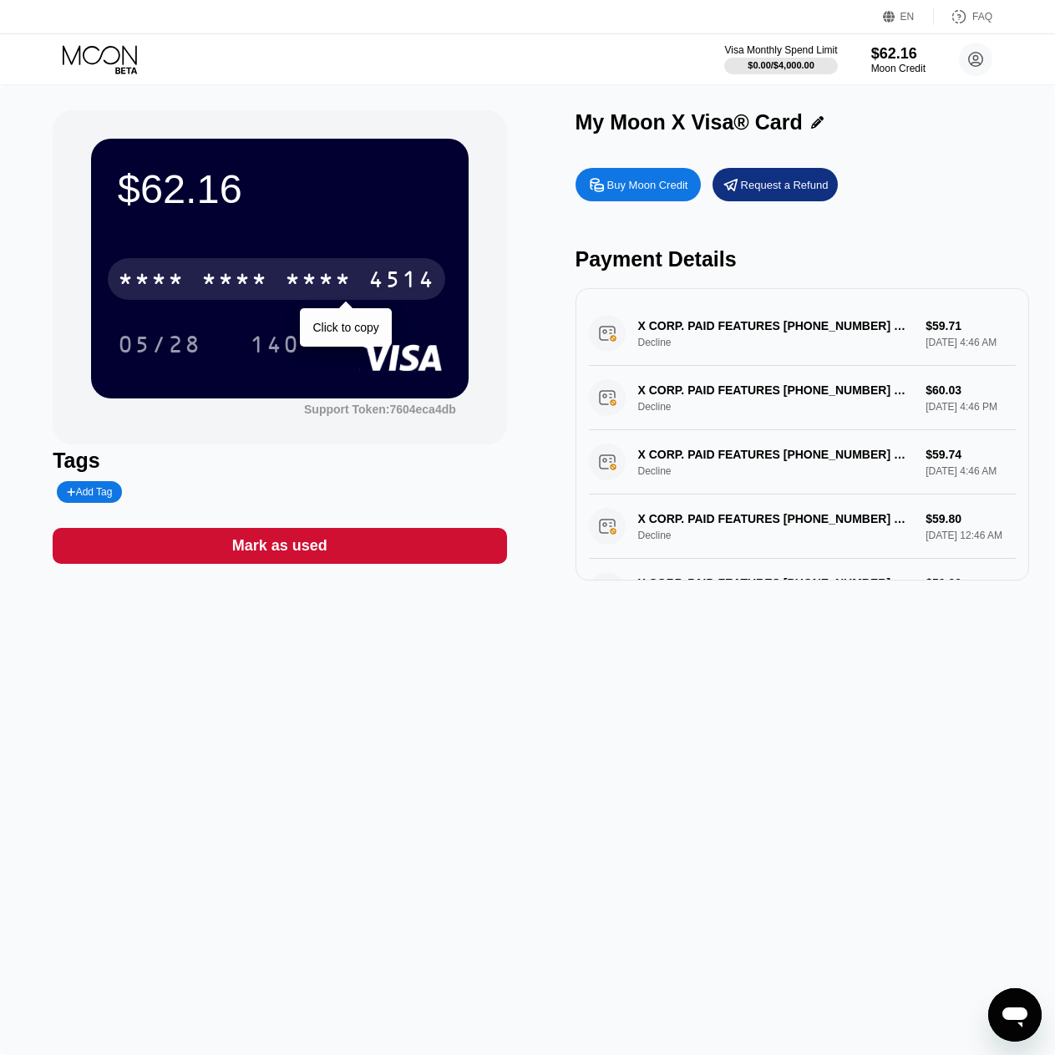
click at [369, 280] on div "4514" at bounding box center [402, 281] width 67 height 27
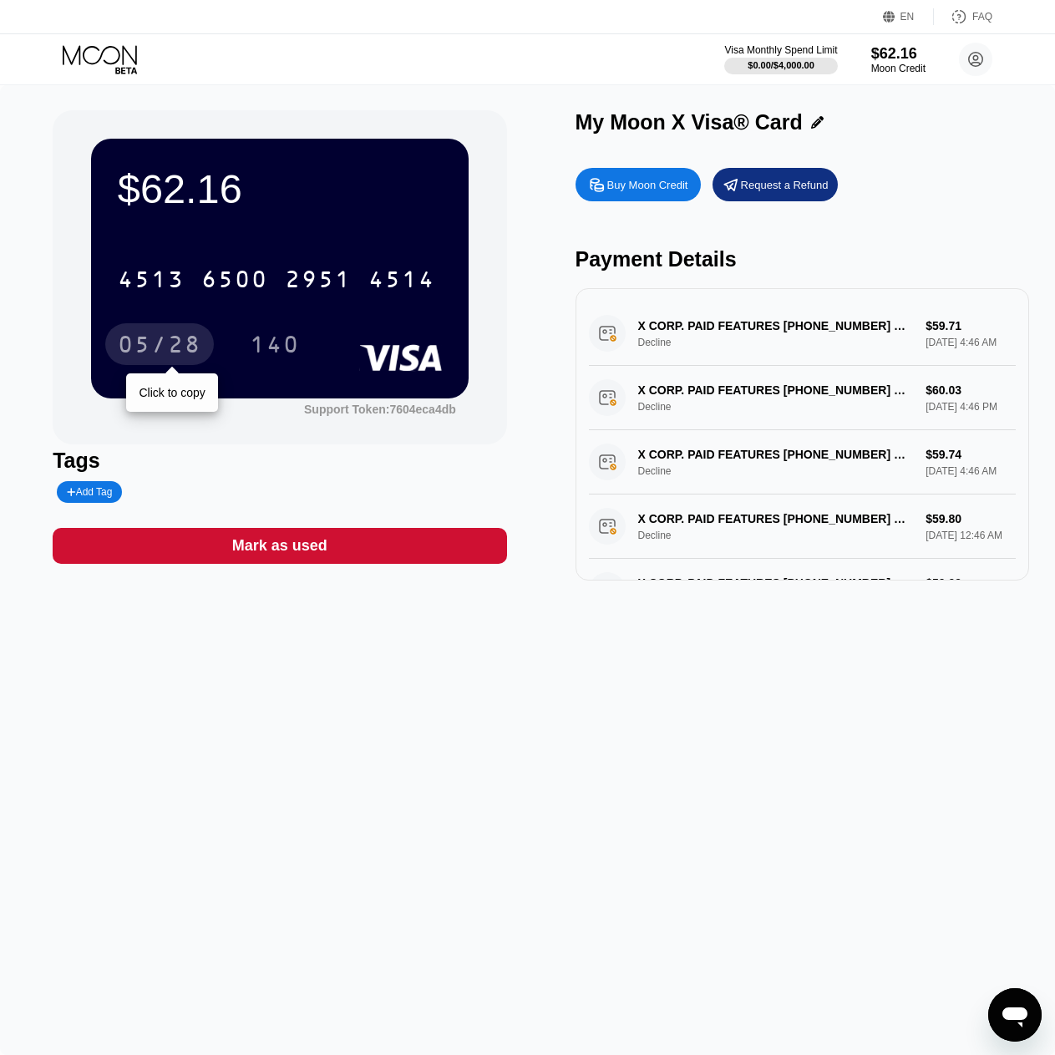
click at [163, 345] on div "05/28" at bounding box center [160, 346] width 84 height 27
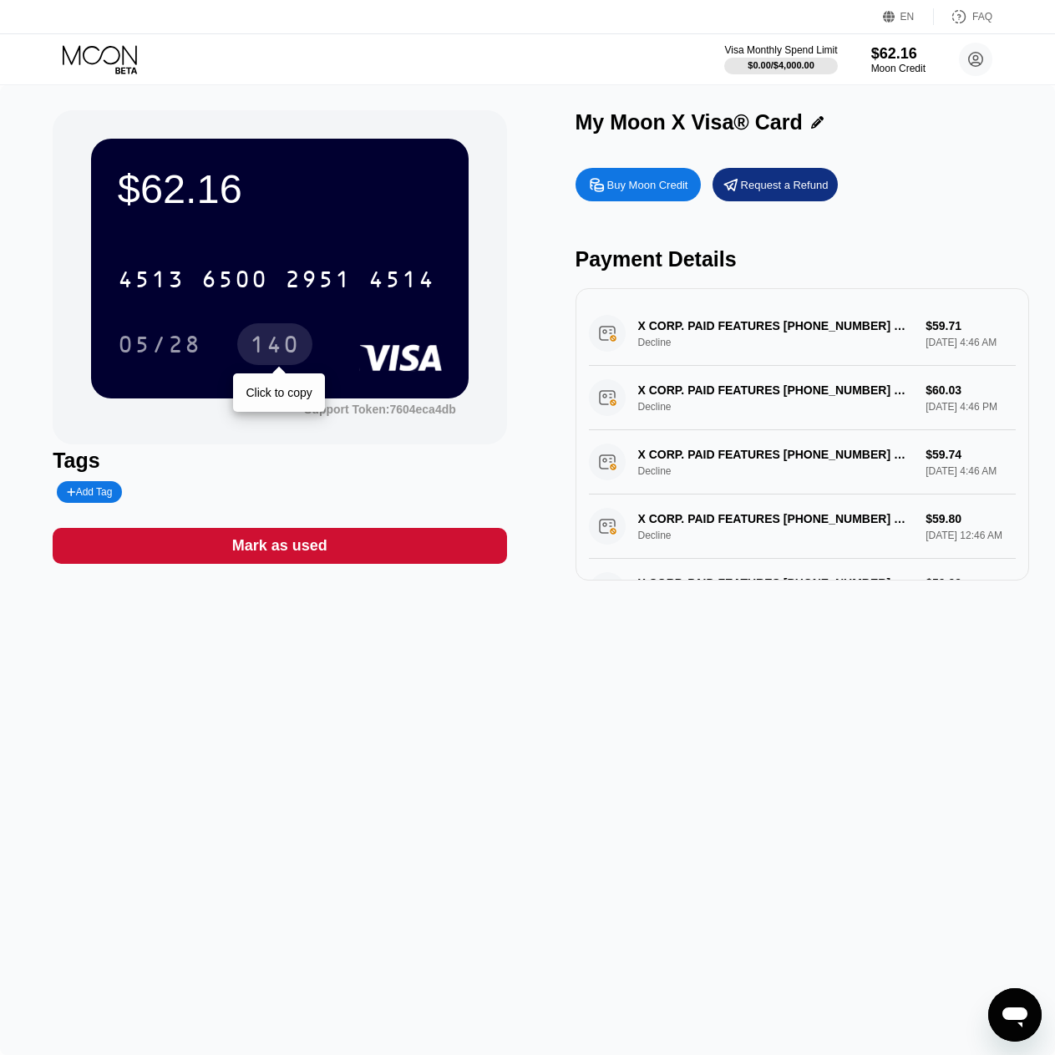
click at [281, 348] on div "140" at bounding box center [275, 346] width 50 height 27
